Goal: Task Accomplishment & Management: Use online tool/utility

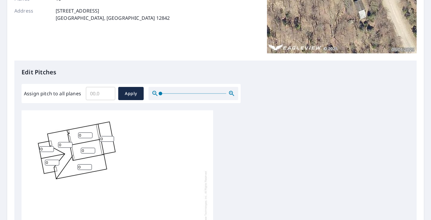
scroll to position [77, 0]
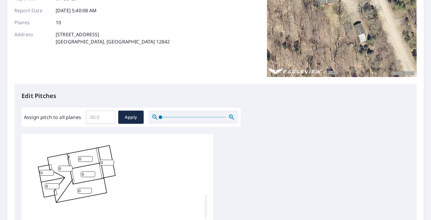
click at [107, 162] on input "0" at bounding box center [107, 162] width 14 height 6
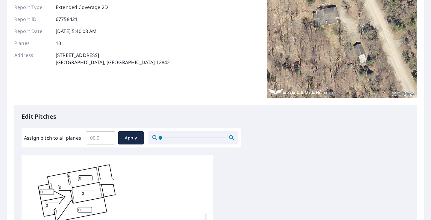
scroll to position [57, 0]
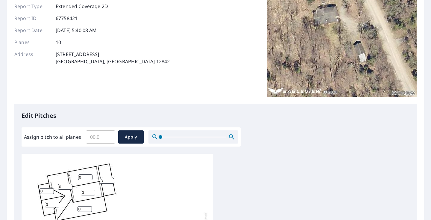
type input "3"
click at [84, 178] on input "0" at bounding box center [85, 177] width 14 height 6
type input "6"
click at [87, 191] on input "0" at bounding box center [88, 192] width 14 height 6
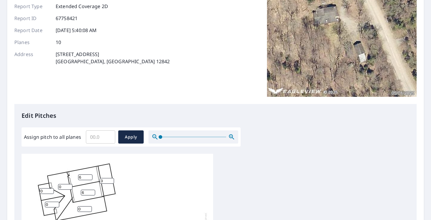
type input "6"
click at [83, 209] on input "0" at bounding box center [84, 209] width 14 height 6
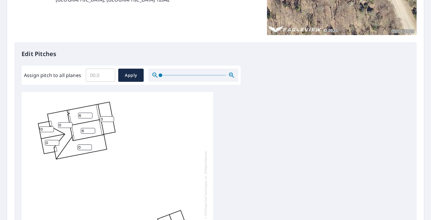
scroll to position [120, 0]
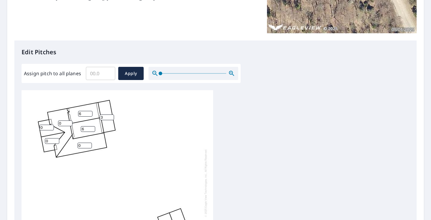
click at [45, 126] on input "0" at bounding box center [46, 127] width 14 height 6
type input "6"
click at [50, 141] on input "0" at bounding box center [52, 141] width 14 height 6
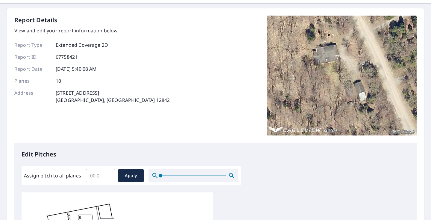
scroll to position [112, 0]
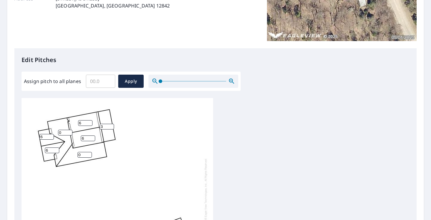
type input "6"
click at [83, 156] on input "0" at bounding box center [84, 155] width 14 height 6
type input "4"
click at [63, 132] on input "0" at bounding box center [65, 133] width 14 height 6
type input "4"
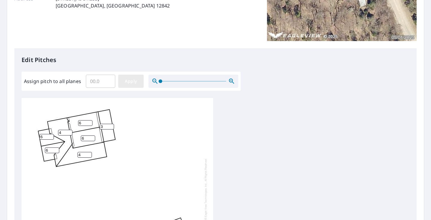
click at [132, 81] on span "Apply" at bounding box center [131, 80] width 16 height 7
click at [104, 125] on input "number" at bounding box center [107, 127] width 14 height 6
type input "3"
click at [83, 124] on input "number" at bounding box center [85, 123] width 14 height 6
type input "6"
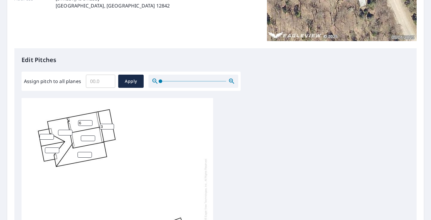
click at [86, 137] on input "number" at bounding box center [88, 138] width 14 height 6
type input "6"
click at [83, 154] on input "number" at bounding box center [84, 155] width 14 height 6
type input "4"
click at [66, 132] on input "number" at bounding box center [65, 133] width 14 height 6
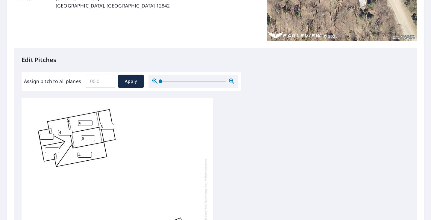
type input "4"
click at [47, 136] on input "number" at bounding box center [46, 137] width 14 height 6
type input "6"
click at [52, 150] on input "number" at bounding box center [52, 150] width 14 height 6
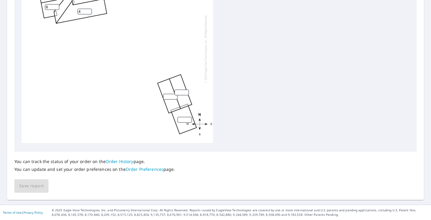
type input "6"
type input "1"
click at [185, 91] on input "1" at bounding box center [181, 93] width 14 height 6
type input "6"
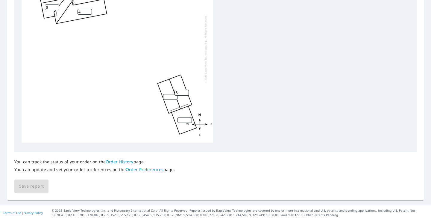
click at [169, 95] on input "number" at bounding box center [170, 97] width 14 height 6
type input "6"
click at [181, 121] on input "number" at bounding box center [184, 120] width 14 height 6
type input "3"
click at [35, 187] on span "Save report" at bounding box center [31, 185] width 25 height 7
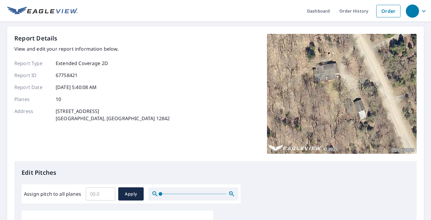
scroll to position [0, 0]
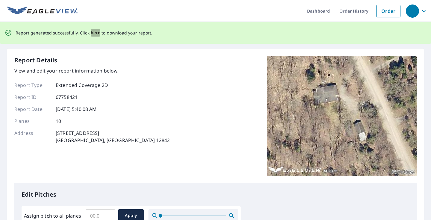
click at [95, 33] on span "here" at bounding box center [96, 32] width 10 height 7
